Goal: Transaction & Acquisition: Purchase product/service

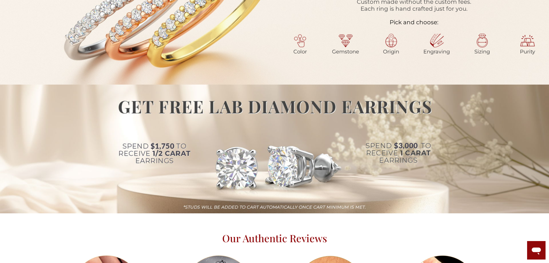
scroll to position [346, 0]
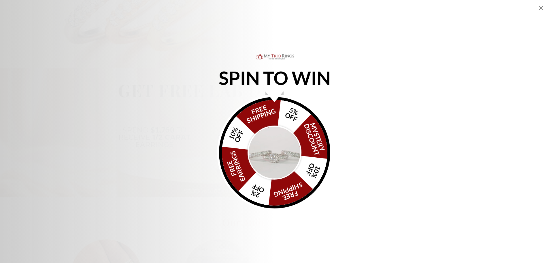
click at [279, 150] on img "Alia popup" at bounding box center [275, 152] width 54 height 54
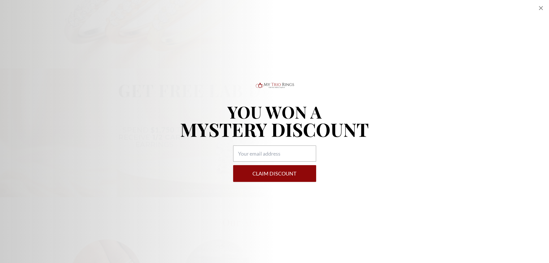
drag, startPoint x: 67, startPoint y: 48, endPoint x: 169, endPoint y: 5, distance: 110.1
click at [67, 48] on div "YOU WON A MYSTERY DISCOUNT Claim DISCOUNT" at bounding box center [274, 131] width 549 height 263
click at [540, 8] on icon "Close popup" at bounding box center [541, 8] width 7 height 7
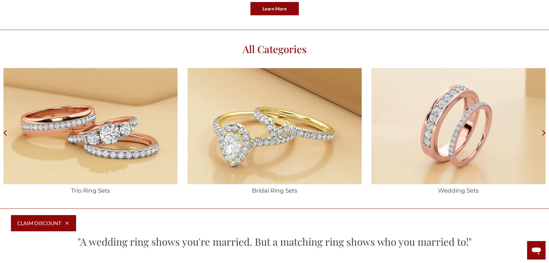
scroll to position [1009, 0]
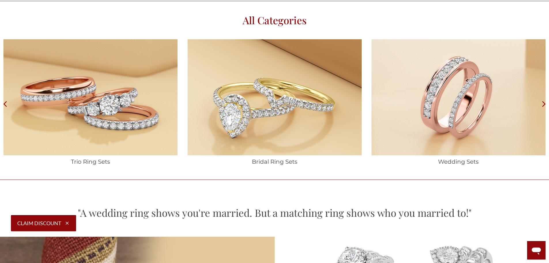
click at [106, 128] on img at bounding box center [90, 97] width 174 height 116
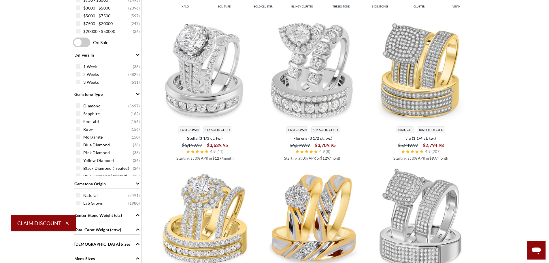
scroll to position [317, 0]
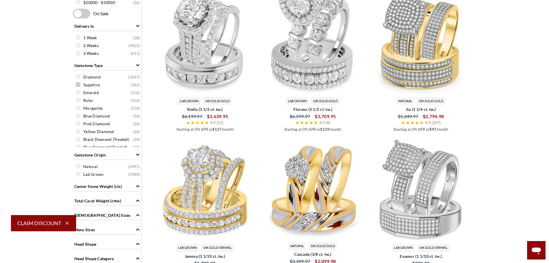
click at [79, 84] on span at bounding box center [78, 84] width 5 height 5
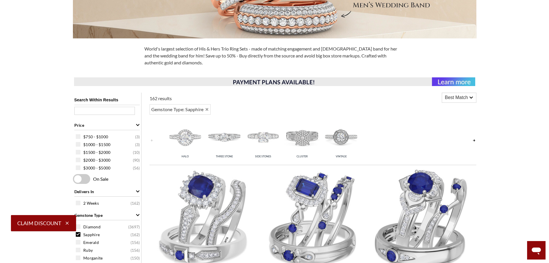
scroll to position [151, 0]
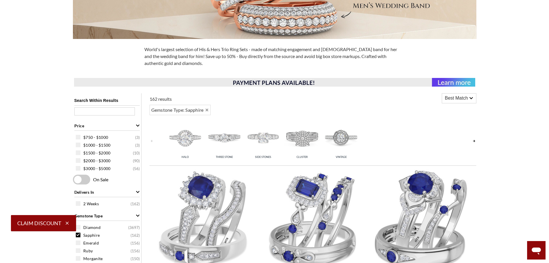
click at [467, 101] on span "Best Match" at bounding box center [456, 98] width 23 height 7
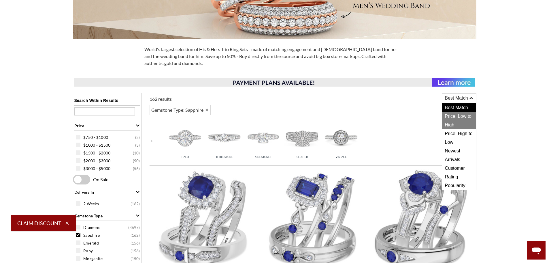
click at [462, 120] on span "Price: Low to High" at bounding box center [459, 120] width 34 height 17
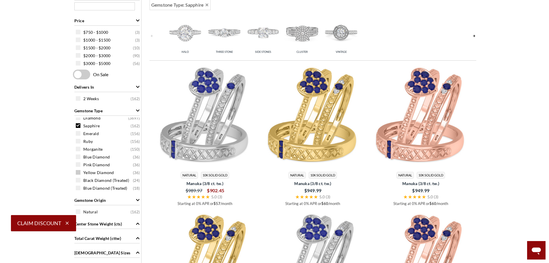
scroll to position [267, 0]
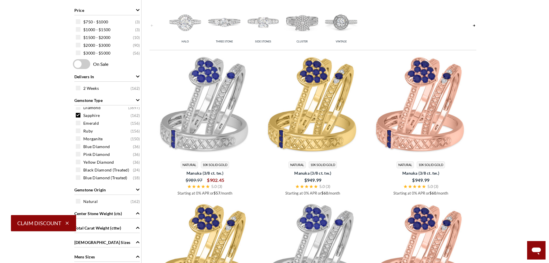
click at [79, 116] on span at bounding box center [78, 115] width 5 height 5
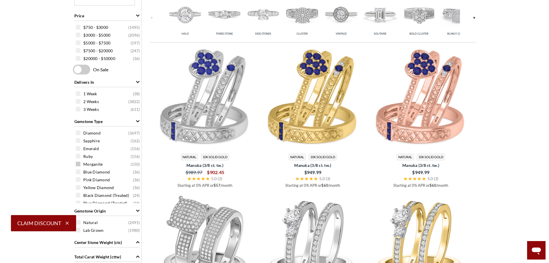
scroll to position [238, 0]
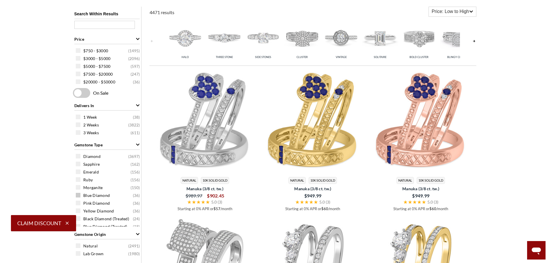
click at [79, 195] on span at bounding box center [78, 195] width 5 height 5
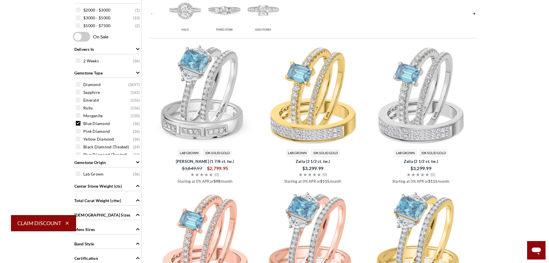
scroll to position [267, 0]
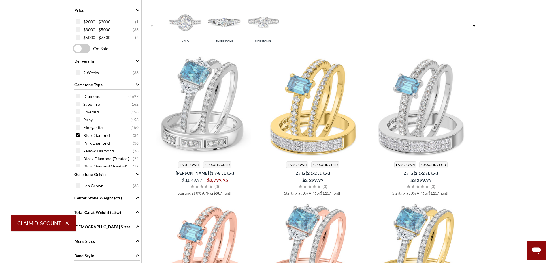
click at [80, 133] on span at bounding box center [78, 135] width 5 height 5
